Goal: Check status

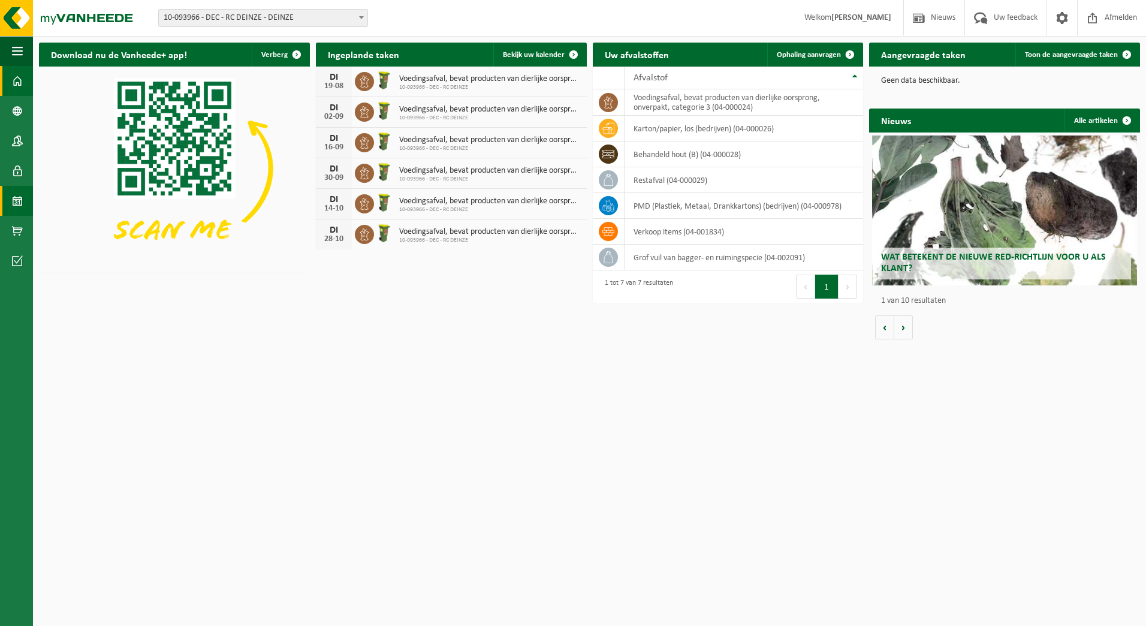
click at [11, 200] on link "Kalender" at bounding box center [16, 201] width 33 height 30
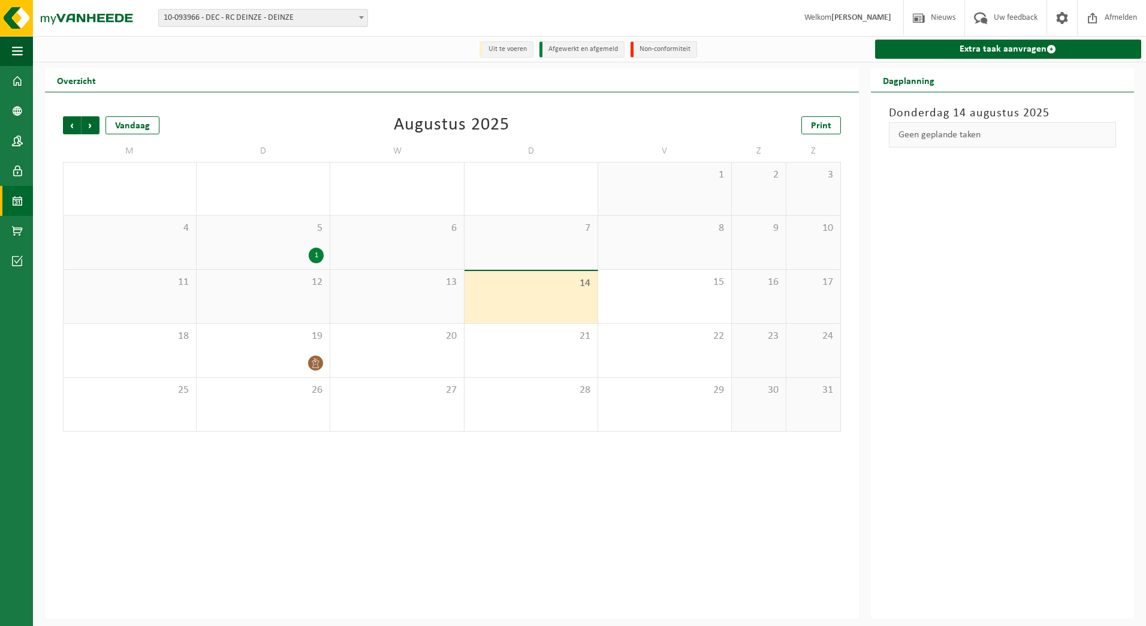
click at [317, 253] on div "1" at bounding box center [316, 256] width 15 height 16
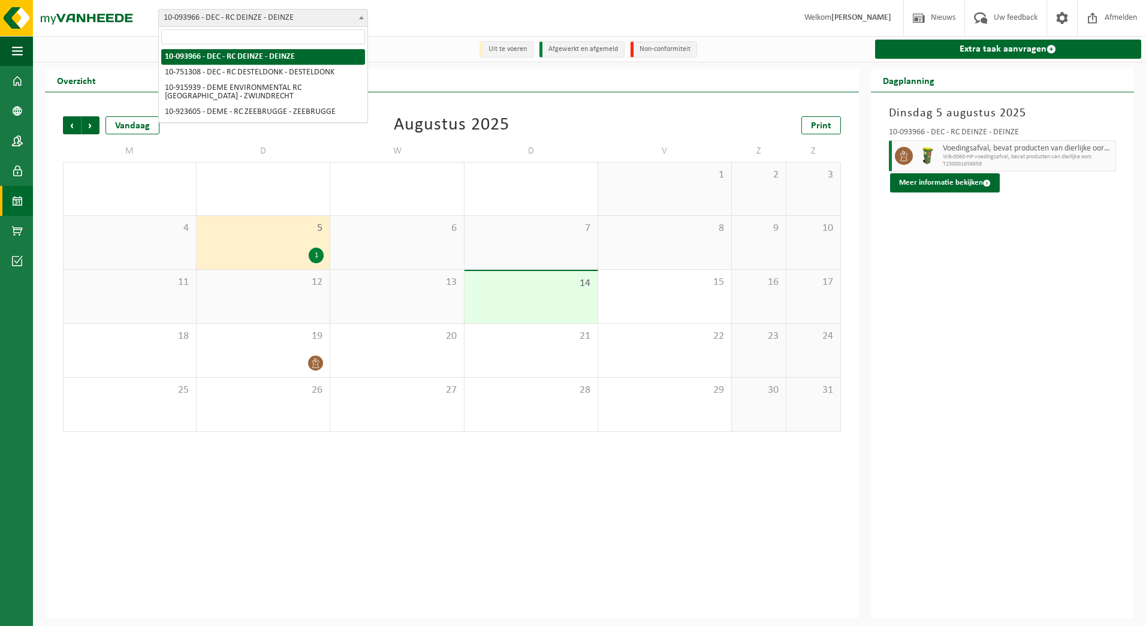
click at [339, 19] on span "10-093966 - DEC - RC DEINZE - DEINZE" at bounding box center [263, 18] width 209 height 17
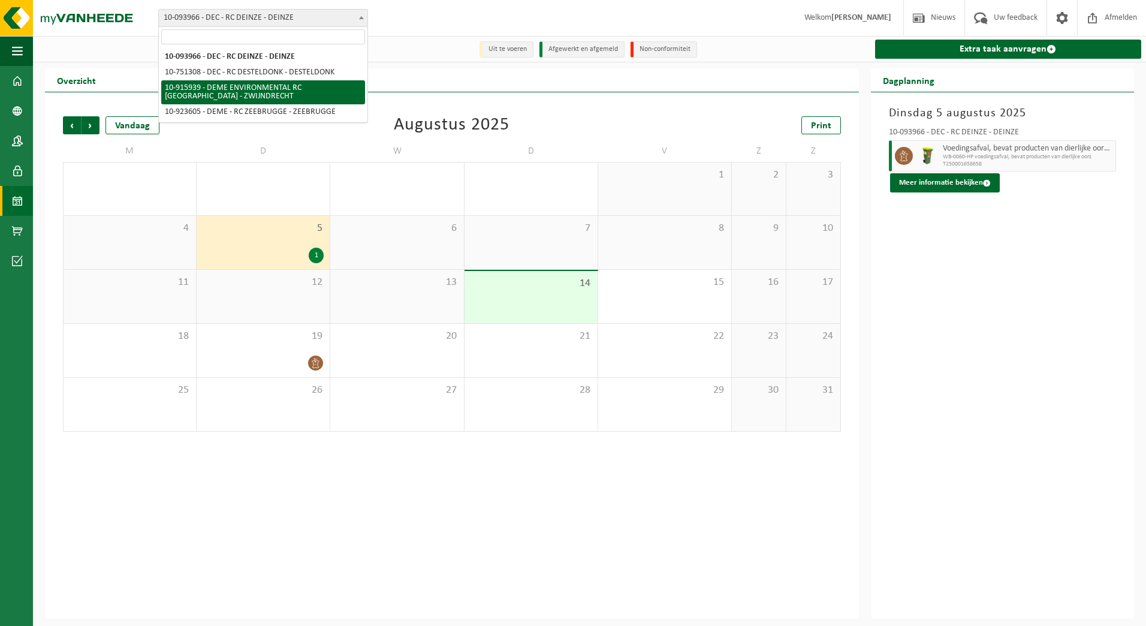
select select "127240"
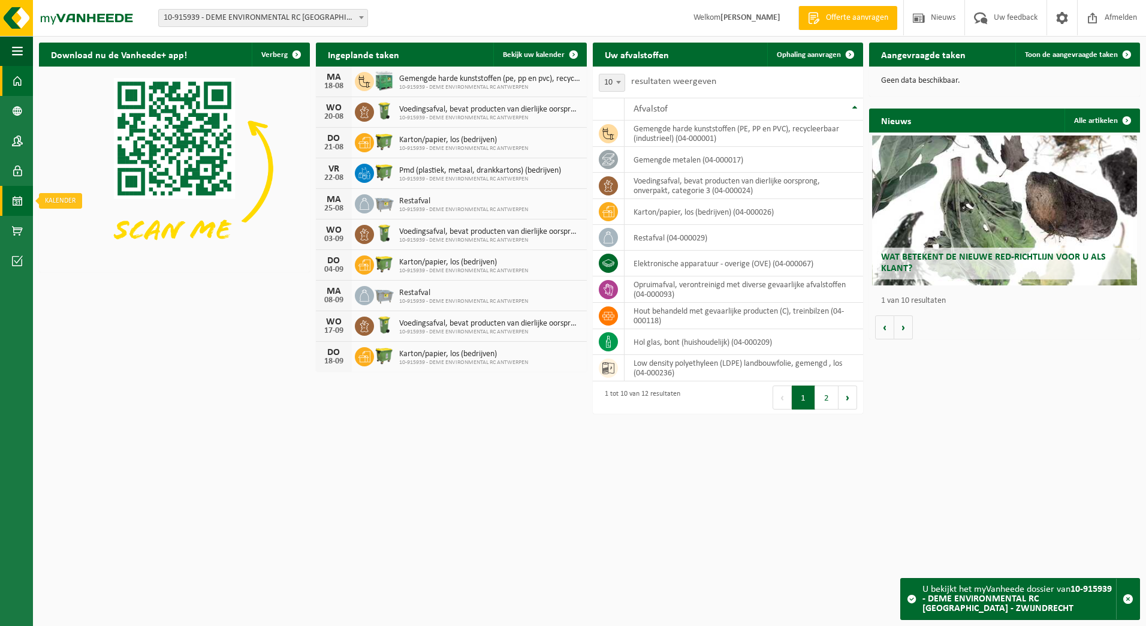
click at [14, 198] on span at bounding box center [17, 201] width 11 height 30
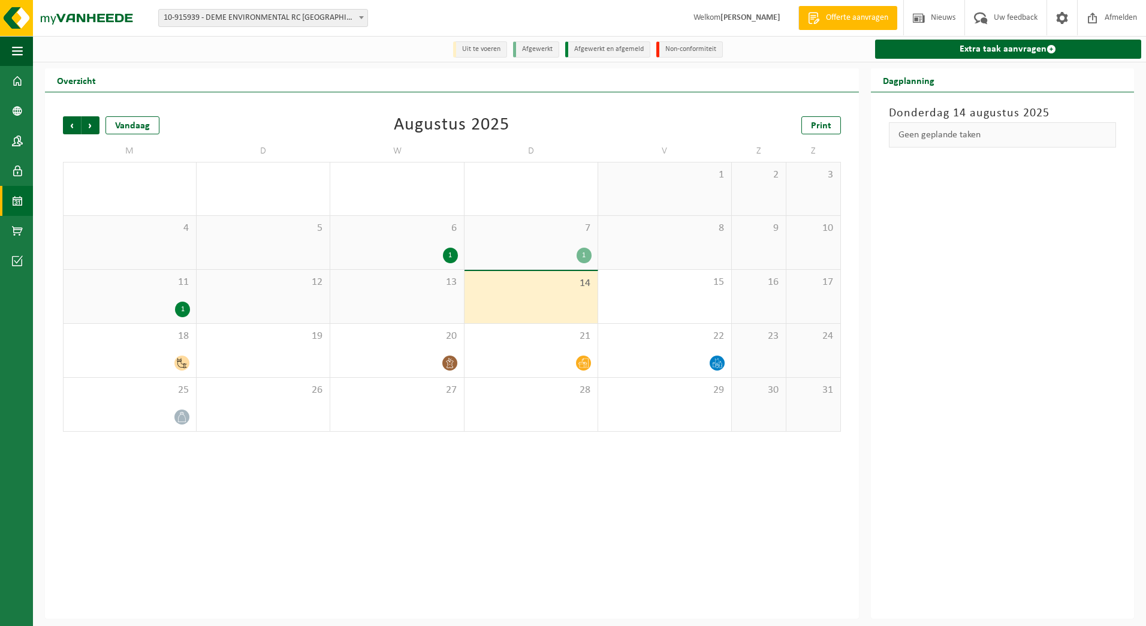
click at [186, 312] on div "1" at bounding box center [182, 310] width 15 height 16
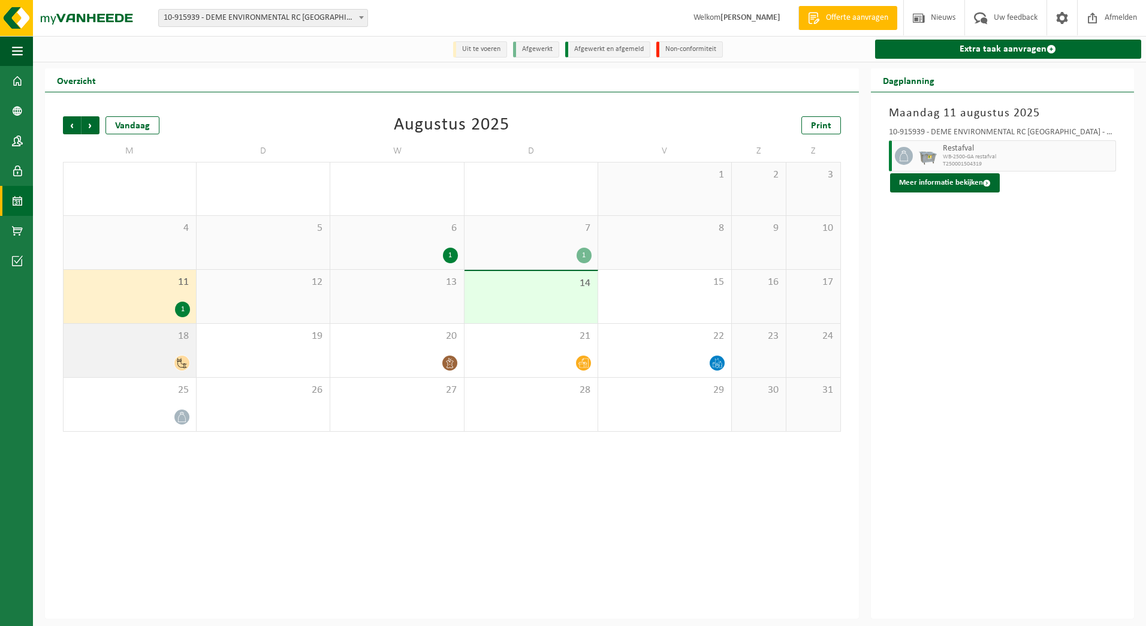
click at [180, 361] on icon at bounding box center [182, 363] width 10 height 10
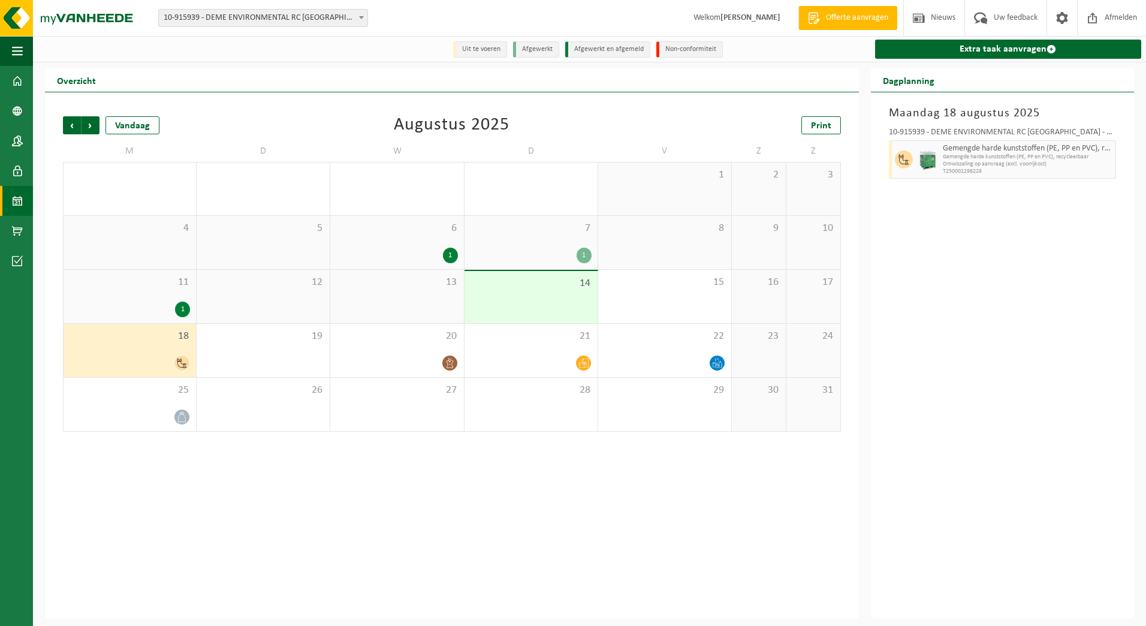
click at [581, 257] on div "1" at bounding box center [584, 256] width 15 height 16
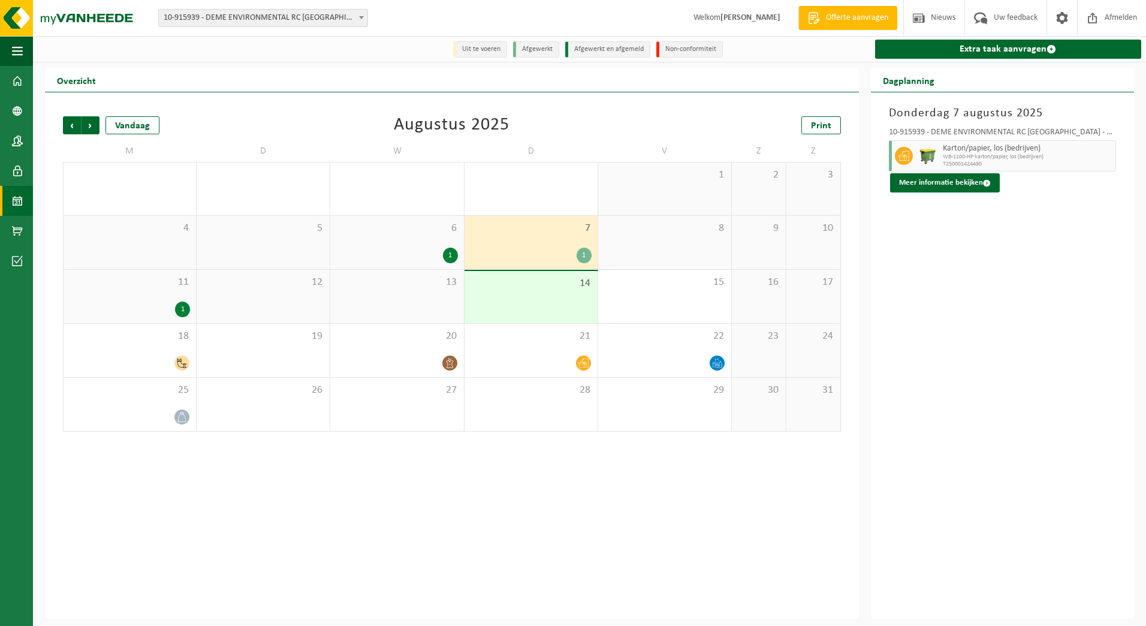
click at [453, 258] on div "1" at bounding box center [450, 256] width 15 height 16
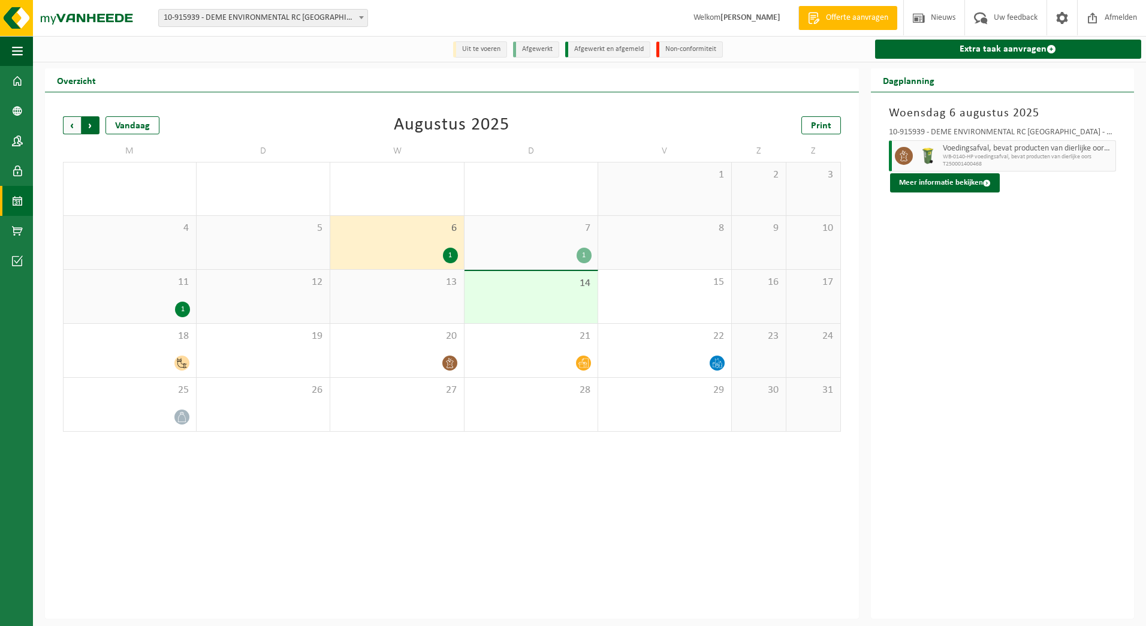
click at [70, 131] on span "Vorige" at bounding box center [72, 125] width 18 height 18
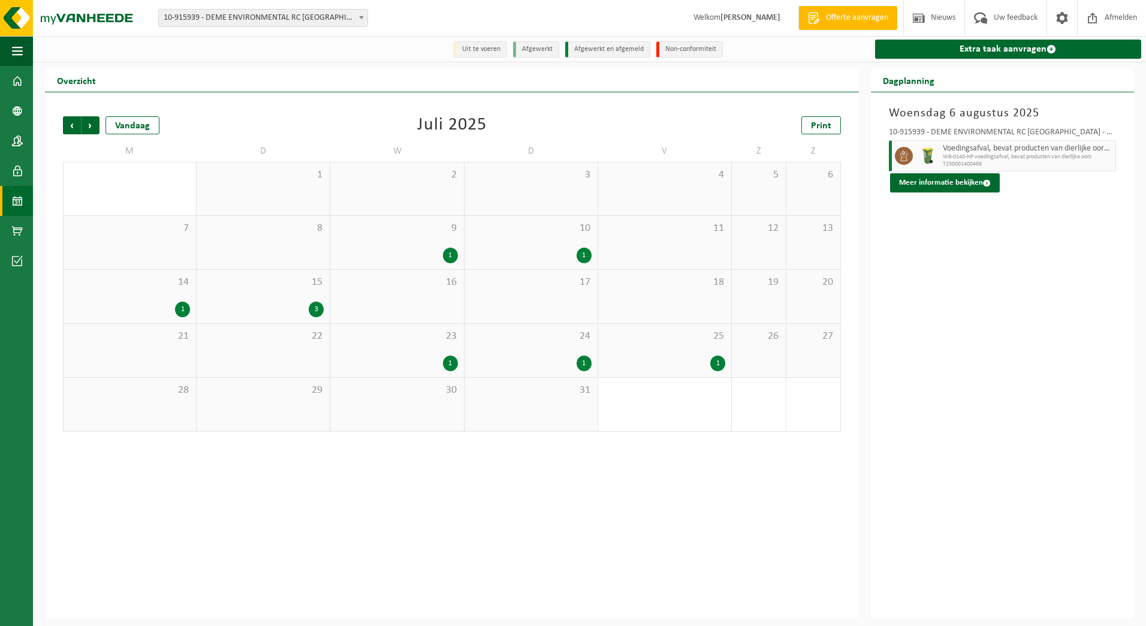
click at [721, 369] on div "1" at bounding box center [717, 363] width 15 height 16
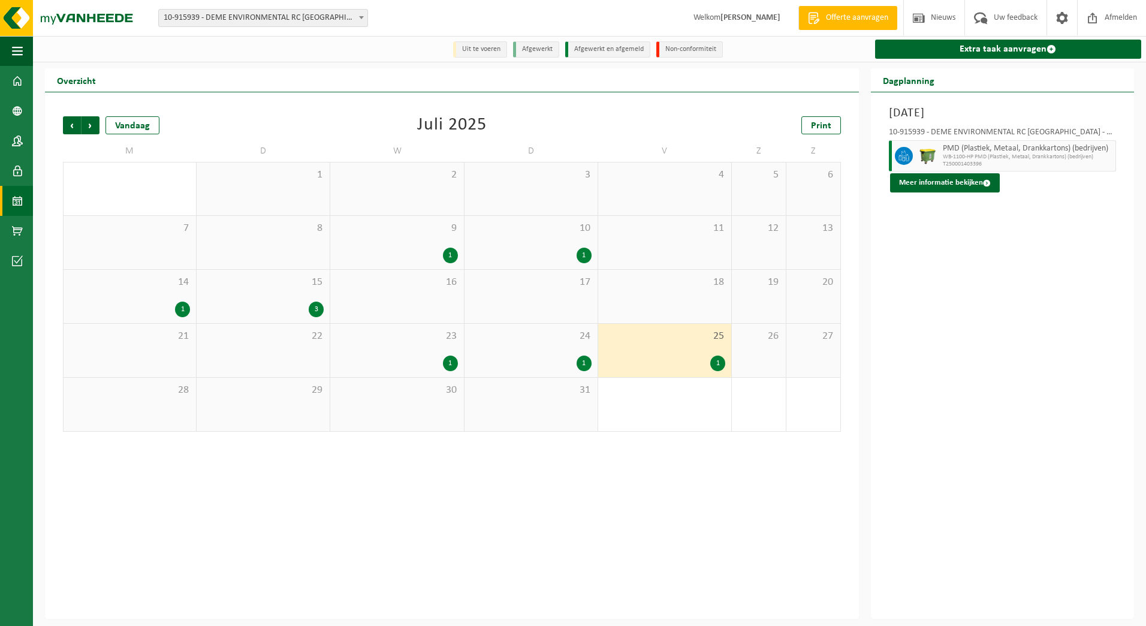
click at [583, 369] on div "1" at bounding box center [584, 363] width 15 height 16
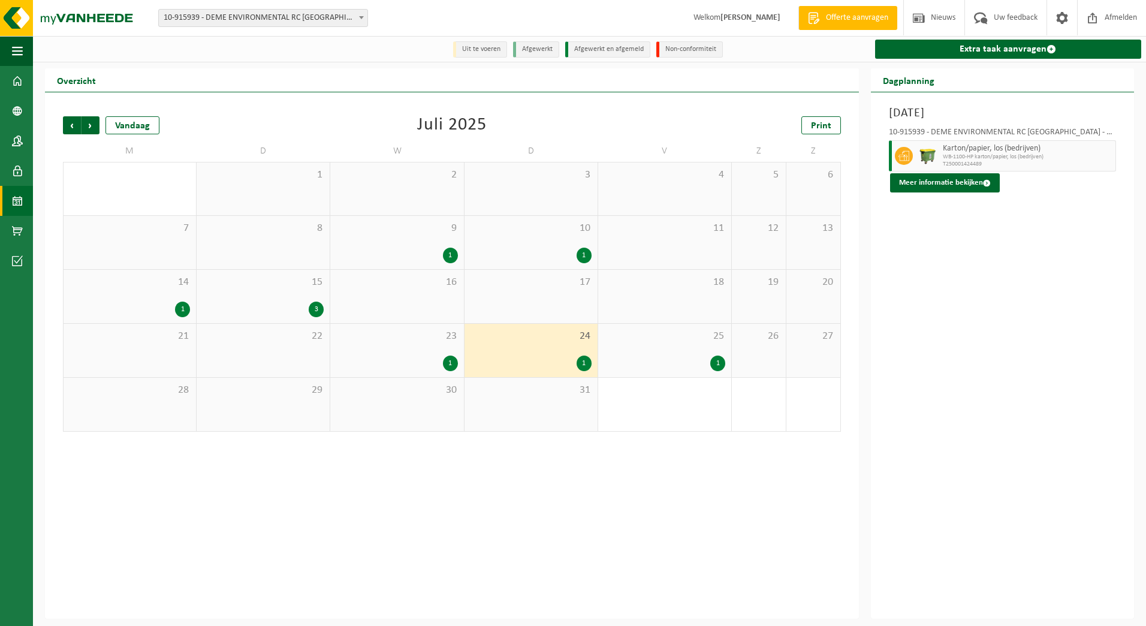
click at [453, 369] on div "1" at bounding box center [450, 363] width 15 height 16
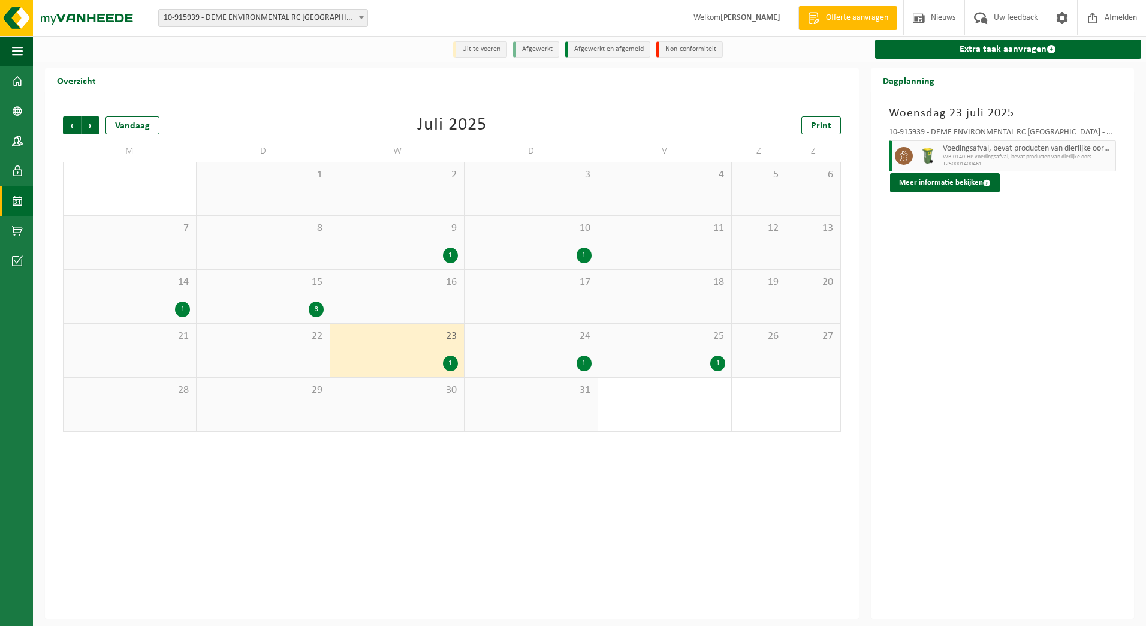
click at [313, 309] on div "3" at bounding box center [316, 310] width 15 height 16
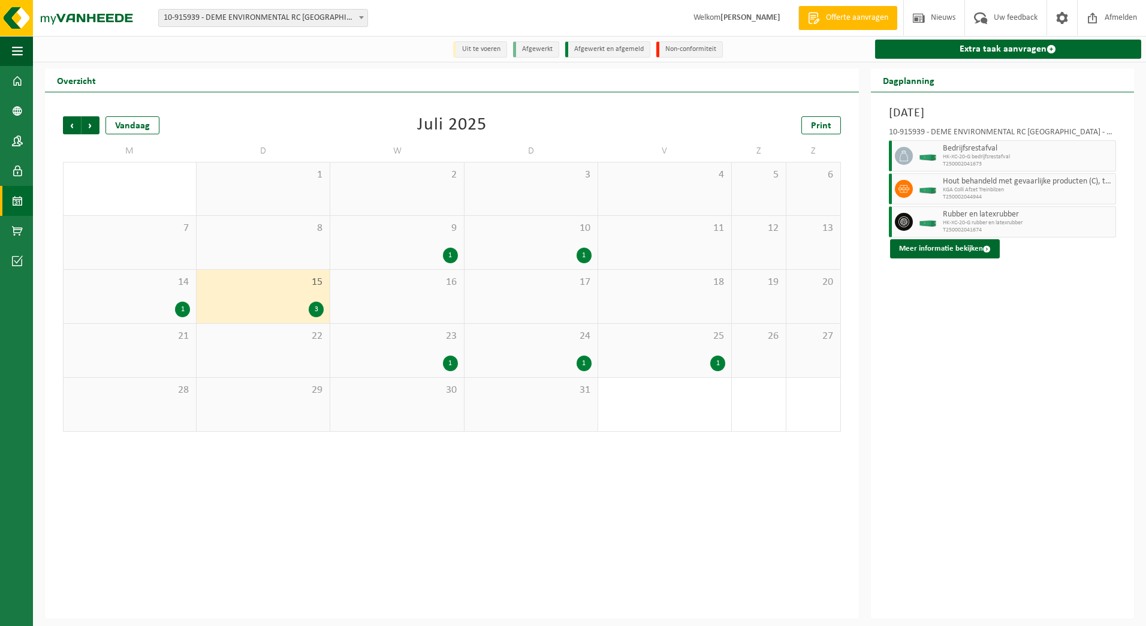
click at [972, 186] on span "Hout behandeld met gevaarlijke producten (C), treinbilzen" at bounding box center [1028, 182] width 170 height 10
click at [967, 243] on button "Meer informatie bekijken" at bounding box center [945, 248] width 110 height 19
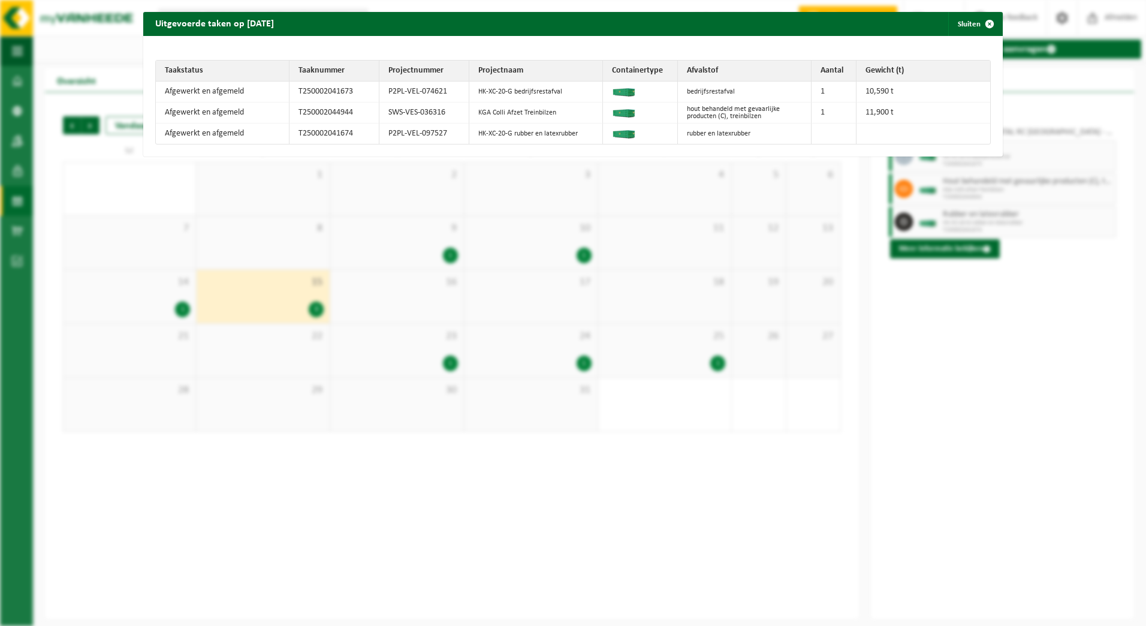
click at [905, 365] on div "Uitgevoerde taken op 2025-07-15 Sluiten Taakstatus Taaknummer Projectnummer Pro…" at bounding box center [573, 313] width 1146 height 626
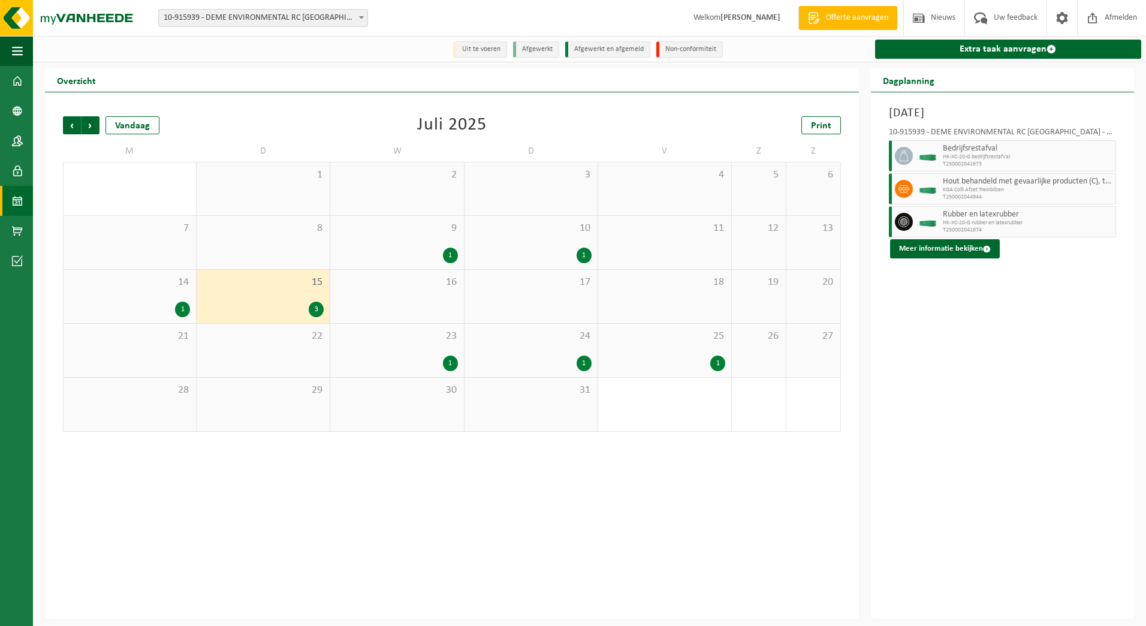
click at [321, 306] on div "3" at bounding box center [316, 310] width 15 height 16
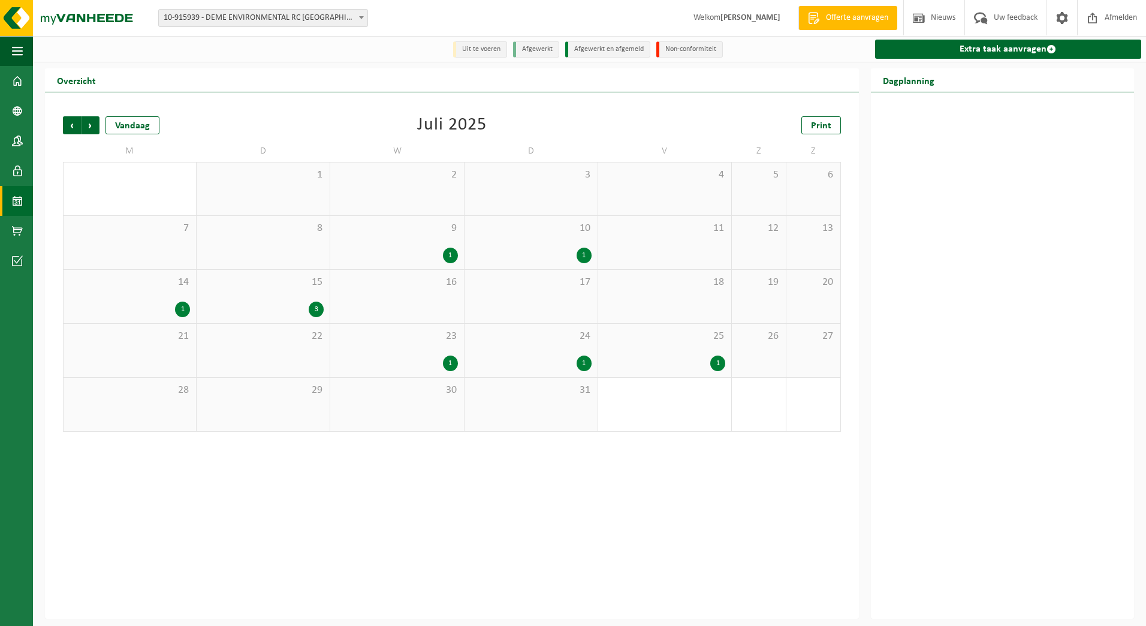
click at [321, 306] on div "3" at bounding box center [316, 310] width 15 height 16
